Goal: Task Accomplishment & Management: Manage account settings

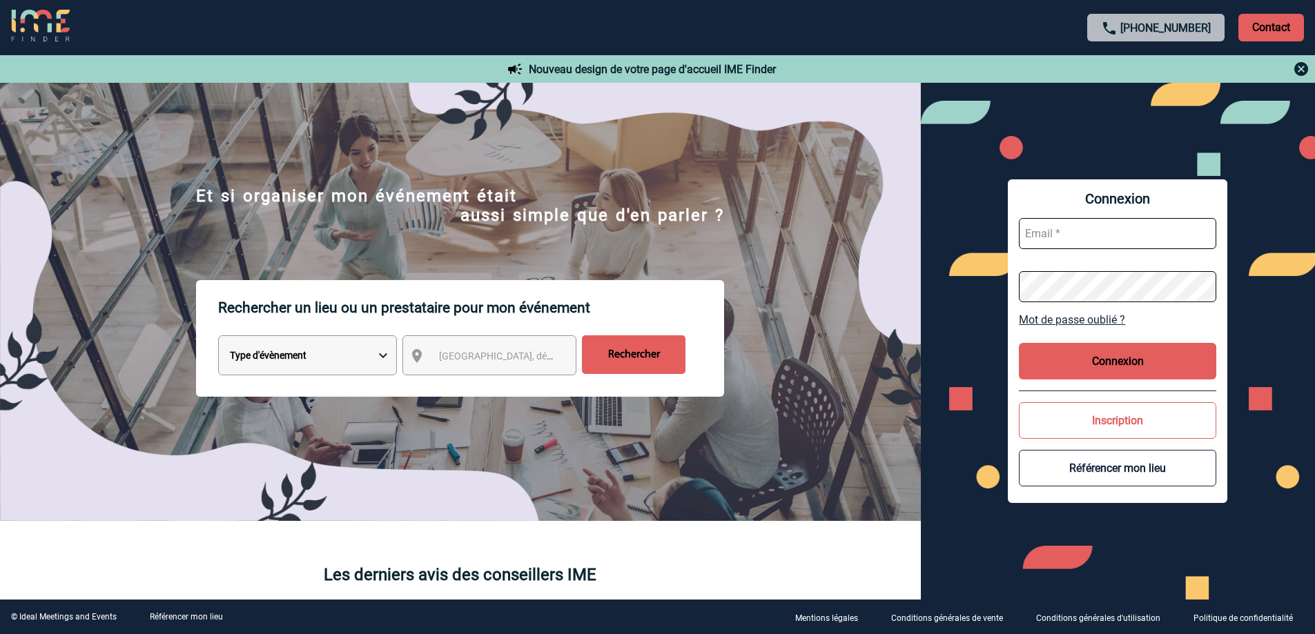
click at [1063, 230] on input "text" at bounding box center [1117, 233] width 197 height 31
paste input "[EMAIL_ADDRESS][DOMAIN_NAME]"
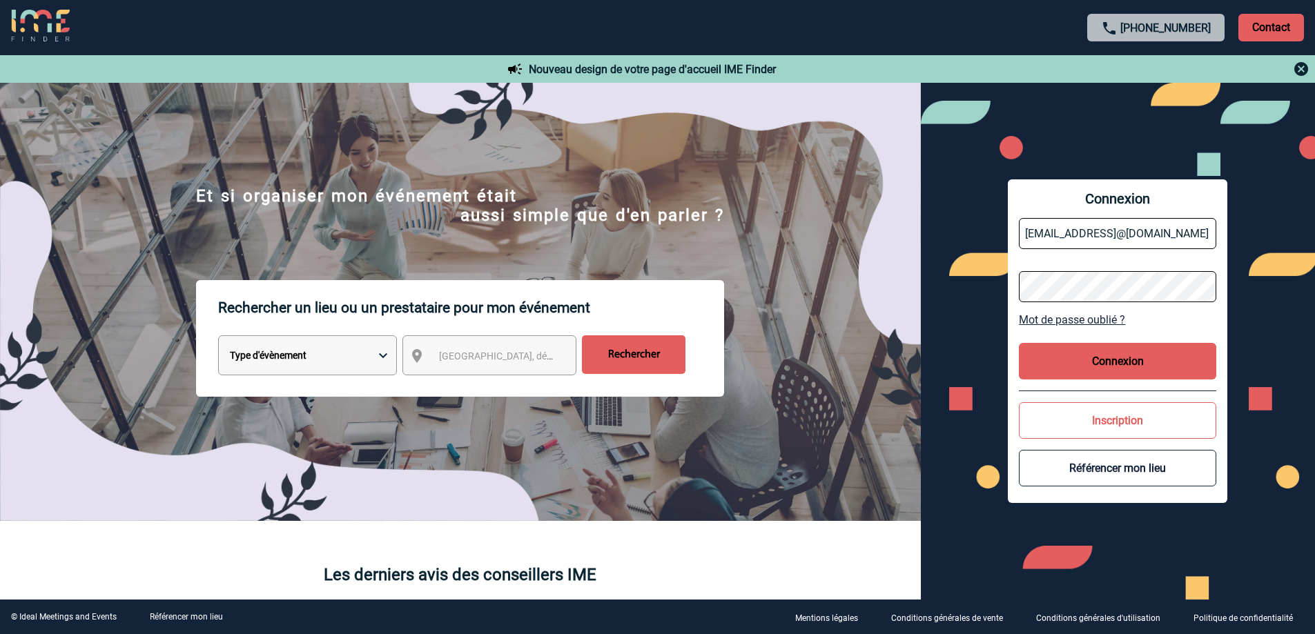
type input "service.commercial@beauvalevents.comservice.commercial@beauvalevents.com"
click at [1183, 354] on button "Connexion" at bounding box center [1117, 361] width 197 height 37
click at [1062, 321] on link "Mot de passe oublié ?" at bounding box center [1117, 319] width 197 height 13
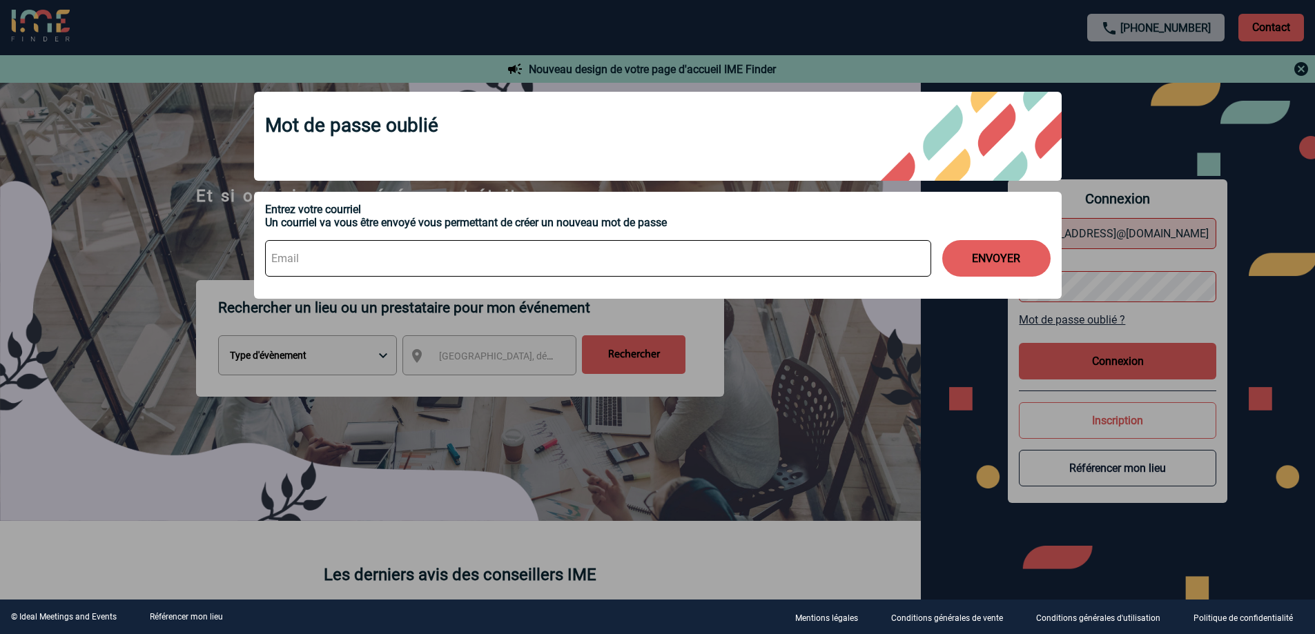
click at [330, 271] on input at bounding box center [598, 258] width 666 height 37
type input "[EMAIL_ADDRESS][DOMAIN_NAME]"
click at [1014, 262] on button "ENVOYER" at bounding box center [996, 258] width 108 height 37
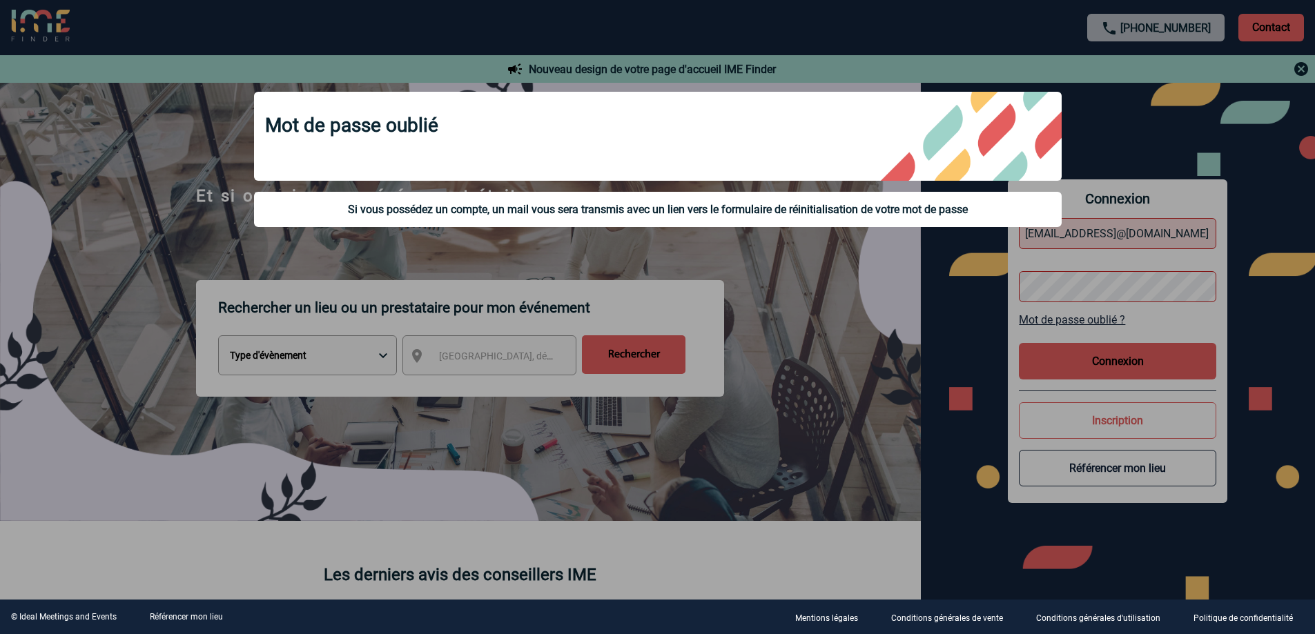
click at [885, 278] on div at bounding box center [657, 317] width 1315 height 634
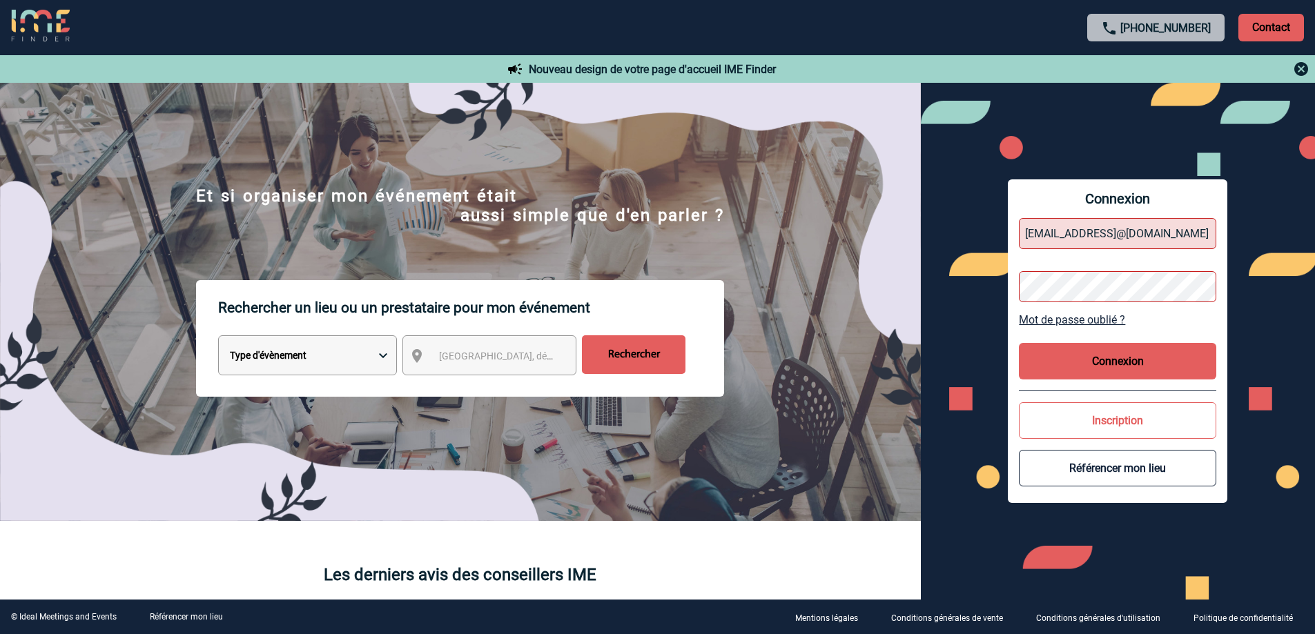
click at [1102, 351] on button "Connexion" at bounding box center [1117, 361] width 197 height 37
click at [1089, 362] on button "Connexion" at bounding box center [1117, 361] width 197 height 37
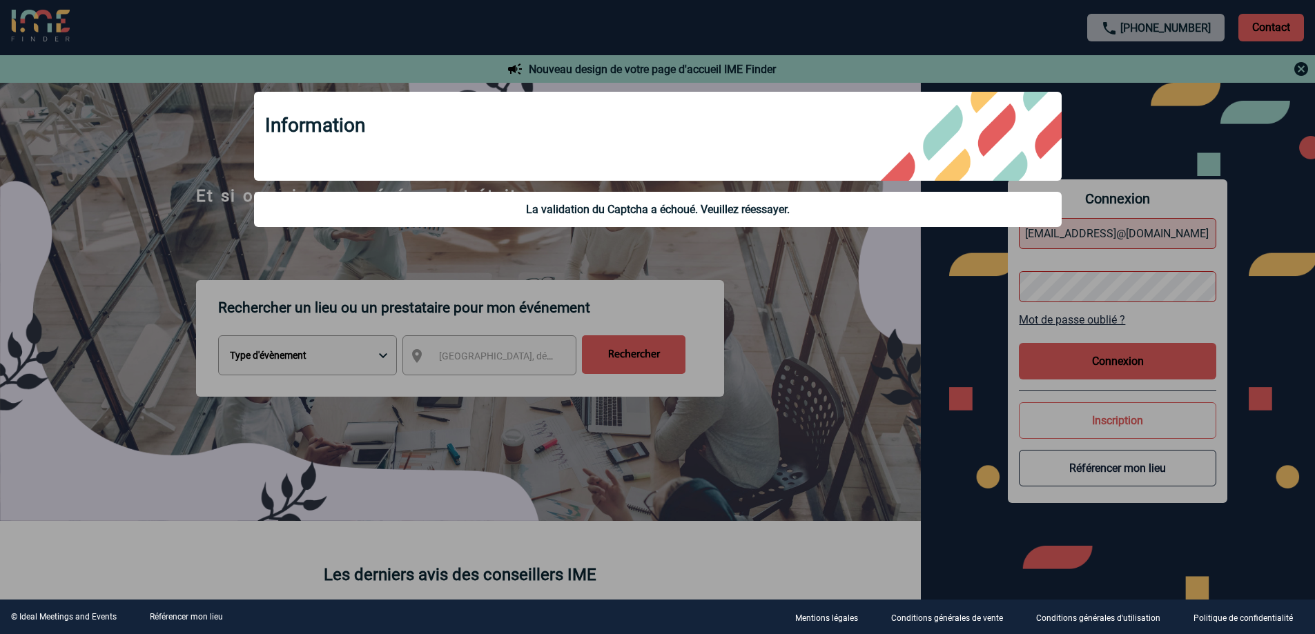
click at [866, 316] on div at bounding box center [657, 317] width 1315 height 634
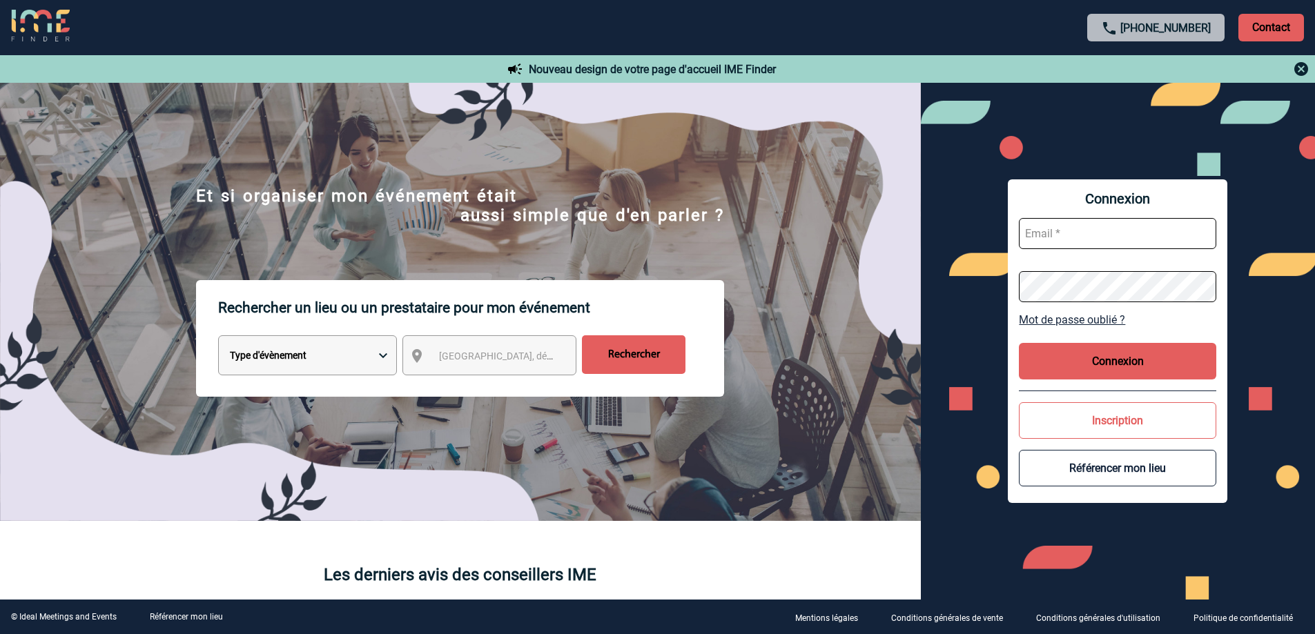
click at [1066, 240] on input "text" at bounding box center [1117, 233] width 197 height 31
type input "[EMAIL_ADDRESS][DOMAIN_NAME]"
click at [1105, 358] on button "Connexion" at bounding box center [1117, 361] width 197 height 37
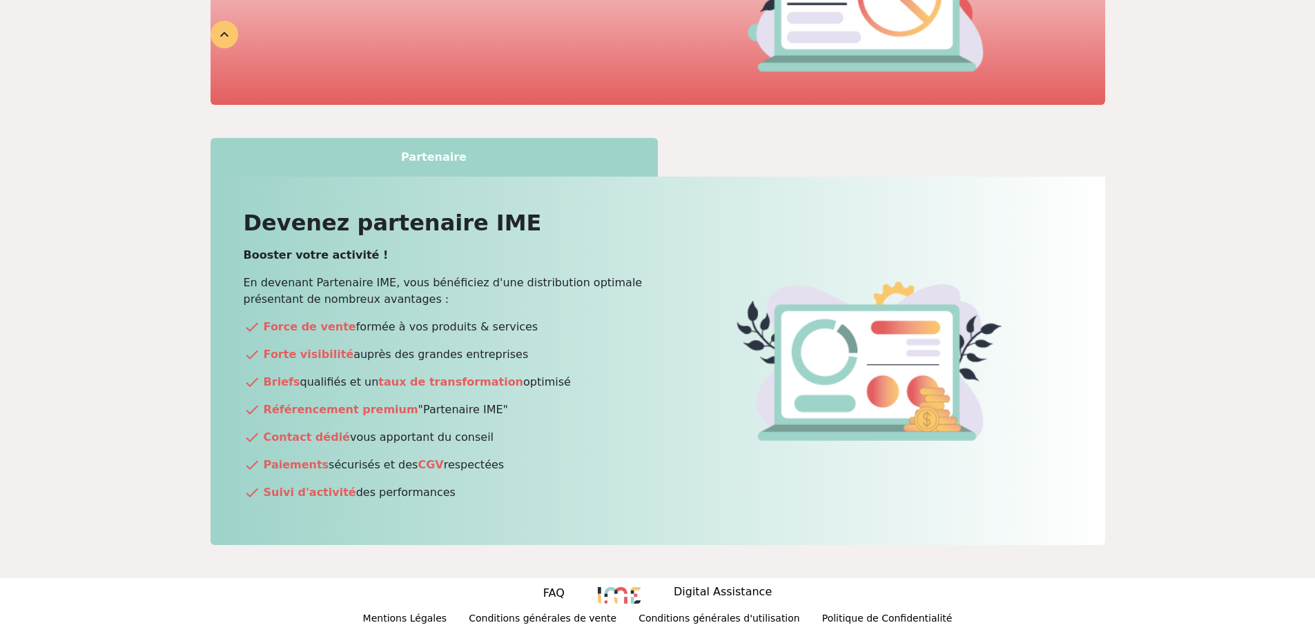
scroll to position [614, 0]
